Goal: Task Accomplishment & Management: Manage account settings

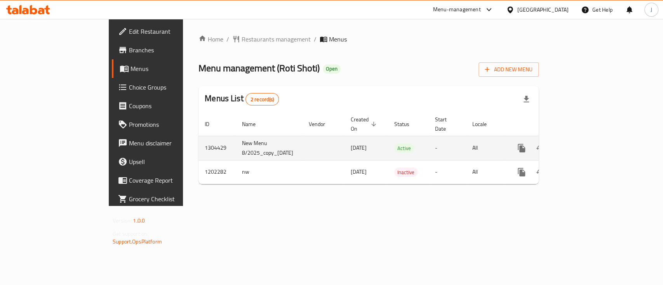
click at [581, 145] on icon "enhanced table" at bounding box center [577, 148] width 7 height 7
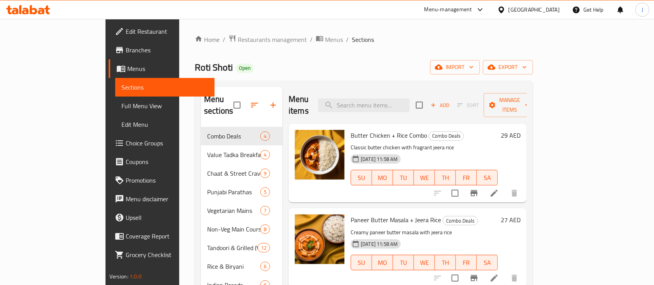
click at [121, 109] on span "Full Menu View" at bounding box center [164, 105] width 87 height 9
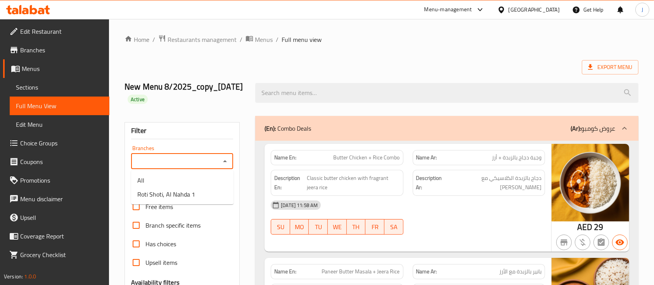
click at [215, 161] on input "Branches" at bounding box center [176, 161] width 85 height 11
click at [183, 197] on span "Roti Shoti, Al Nahda 1" at bounding box center [166, 194] width 58 height 9
type input "Roti Shoti, Al Nahda 1"
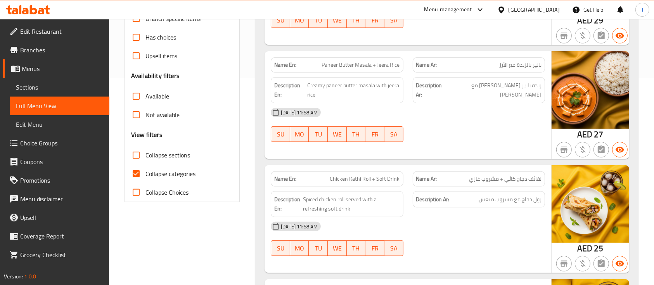
drag, startPoint x: 136, startPoint y: 154, endPoint x: 145, endPoint y: 160, distance: 10.6
click at [136, 154] on input "Collapse sections" at bounding box center [136, 155] width 19 height 19
checkbox input "true"
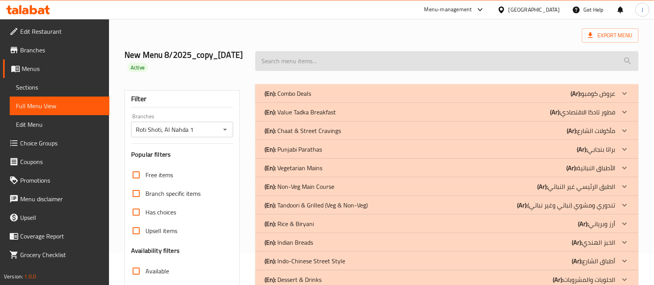
scroll to position [0, 0]
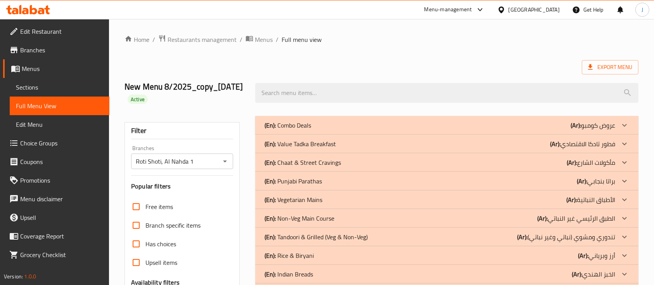
click at [331, 132] on div "(En): Combo Deals (Ar): عروض كومبو" at bounding box center [447, 125] width 384 height 19
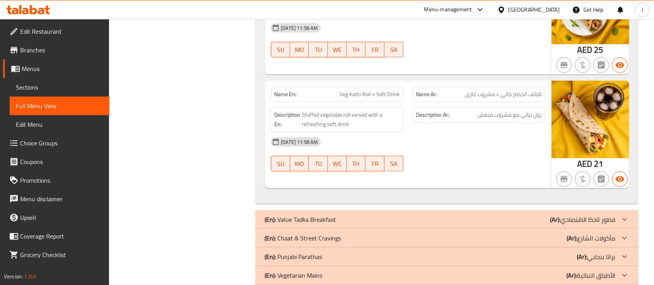
scroll to position [466, 0]
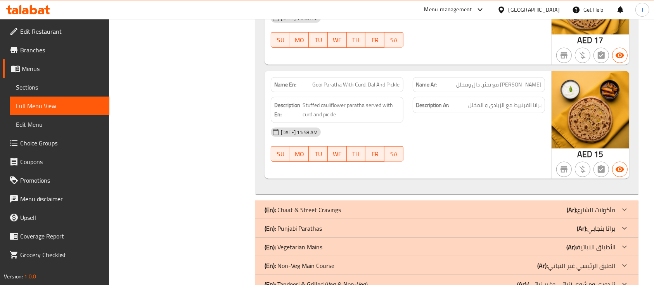
scroll to position [932, 0]
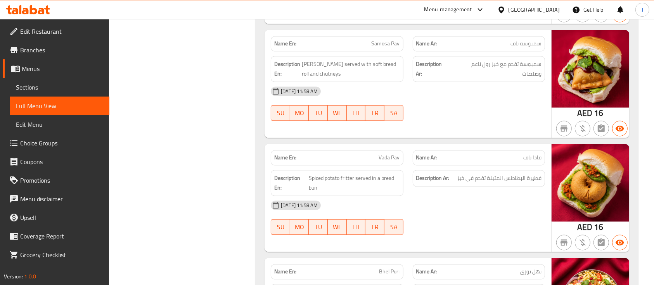
scroll to position [1397, 0]
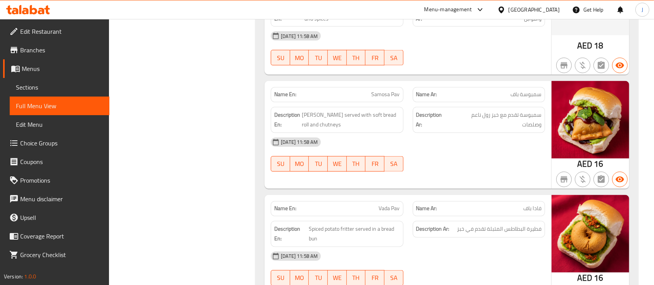
click at [547, 10] on div "[GEOGRAPHIC_DATA]" at bounding box center [534, 9] width 51 height 9
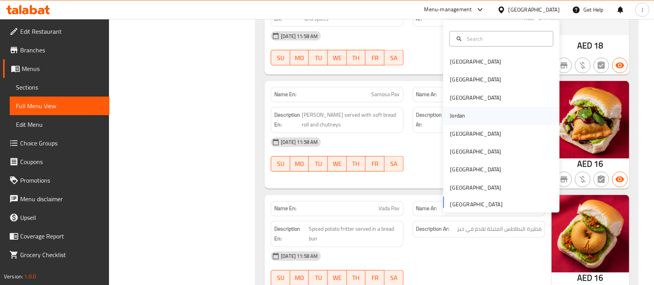
click at [458, 116] on div "Jordan" at bounding box center [458, 116] width 28 height 18
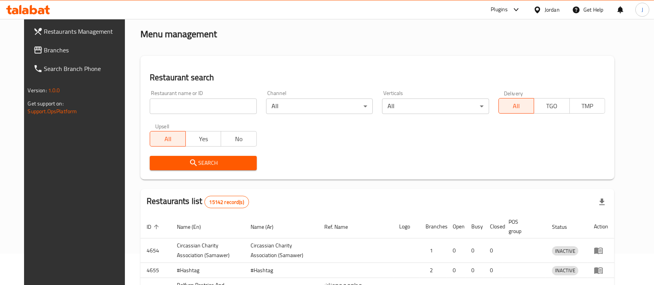
scroll to position [299, 0]
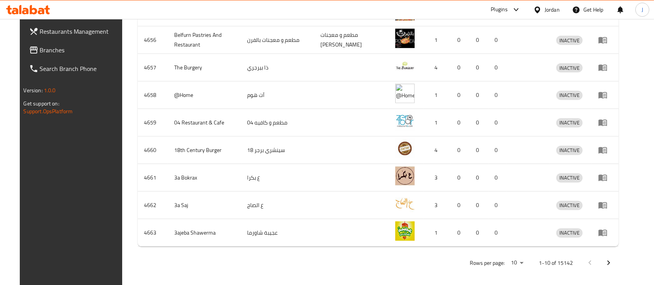
click at [40, 51] on span "Branches" at bounding box center [81, 49] width 83 height 9
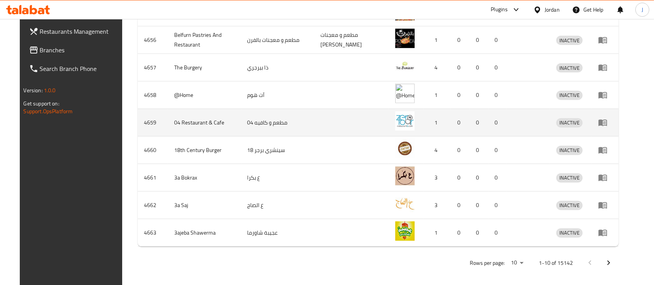
scroll to position [215, 0]
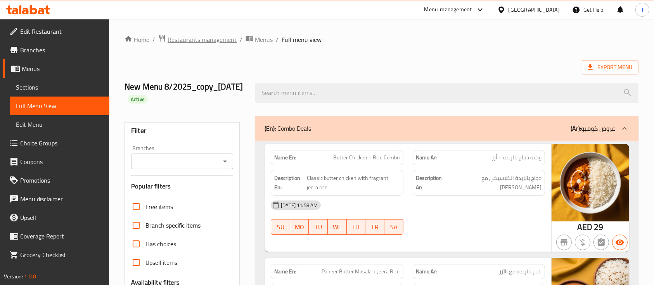
click at [198, 41] on span "Restaurants management" at bounding box center [202, 39] width 69 height 9
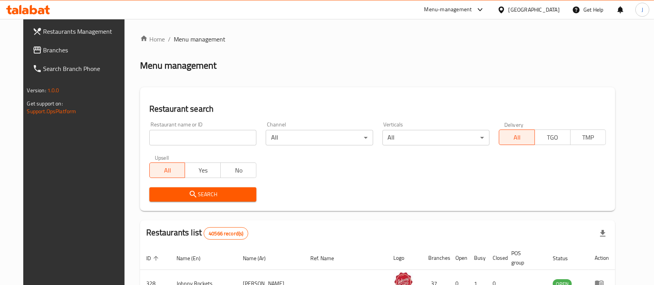
click at [43, 50] on span "Branches" at bounding box center [84, 49] width 83 height 9
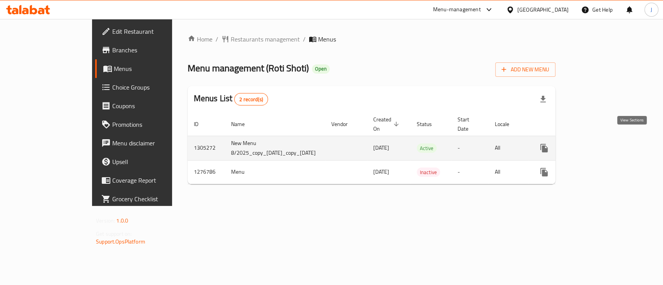
click at [609, 139] on link "enhanced table" at bounding box center [599, 148] width 19 height 19
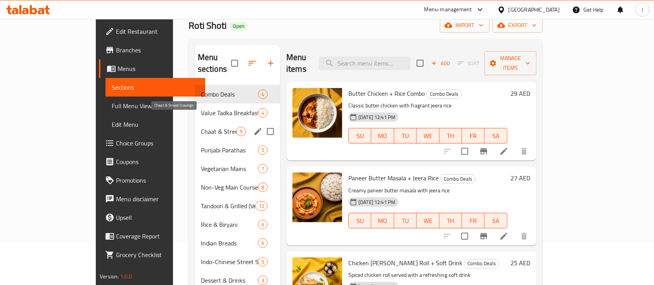
scroll to position [52, 0]
